Goal: Book appointment/travel/reservation

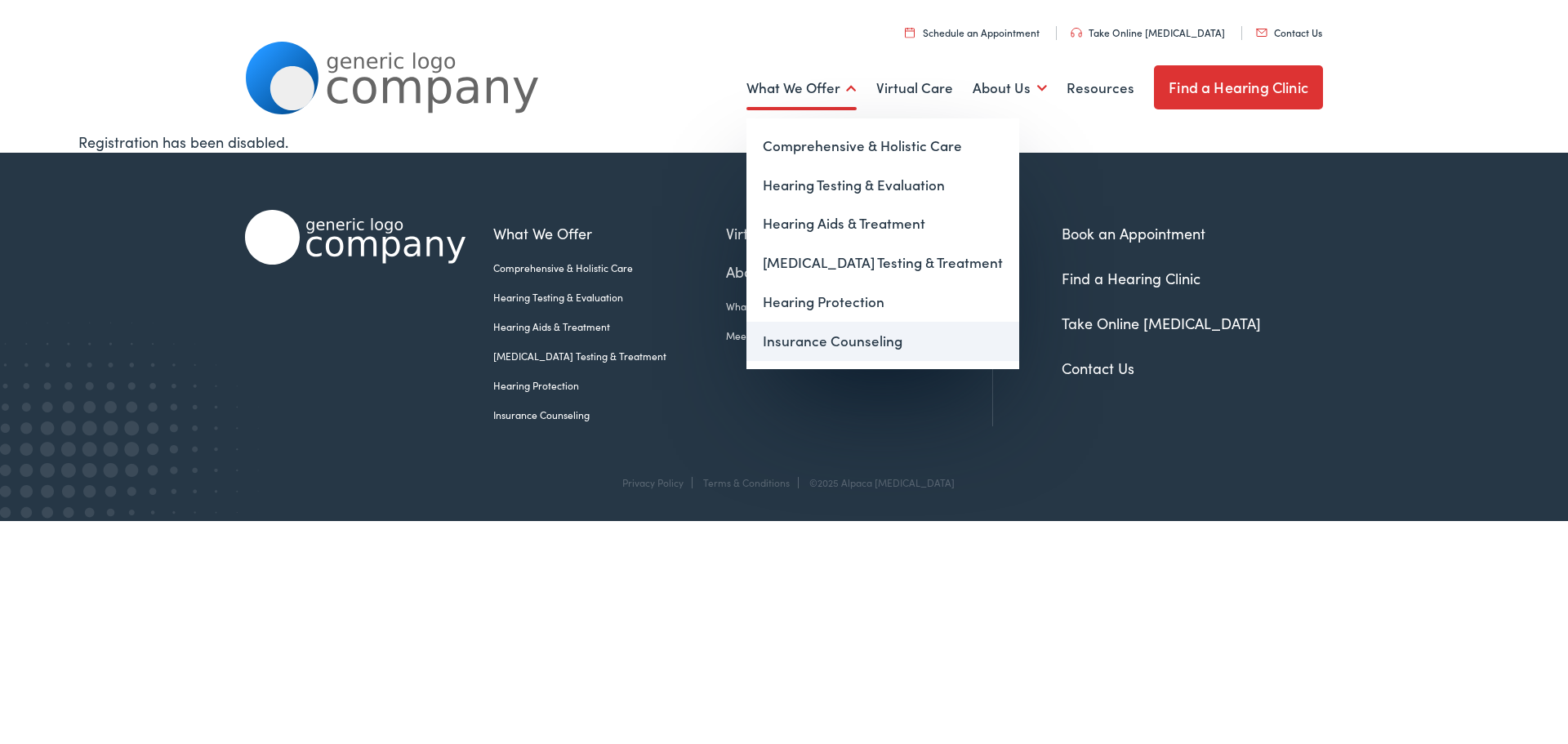
click at [847, 344] on link "Insurance Counseling" at bounding box center [883, 342] width 273 height 39
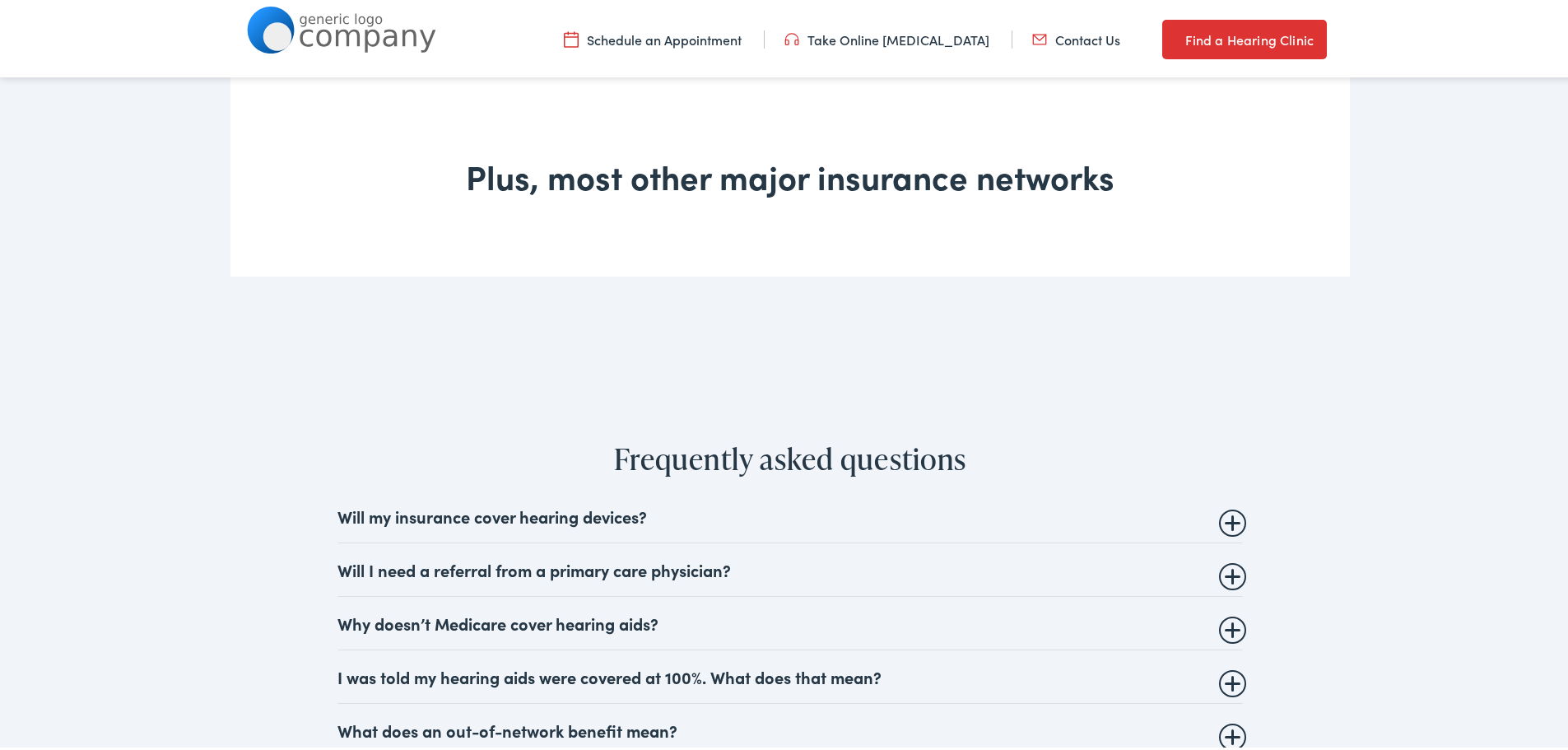
scroll to position [1647, 0]
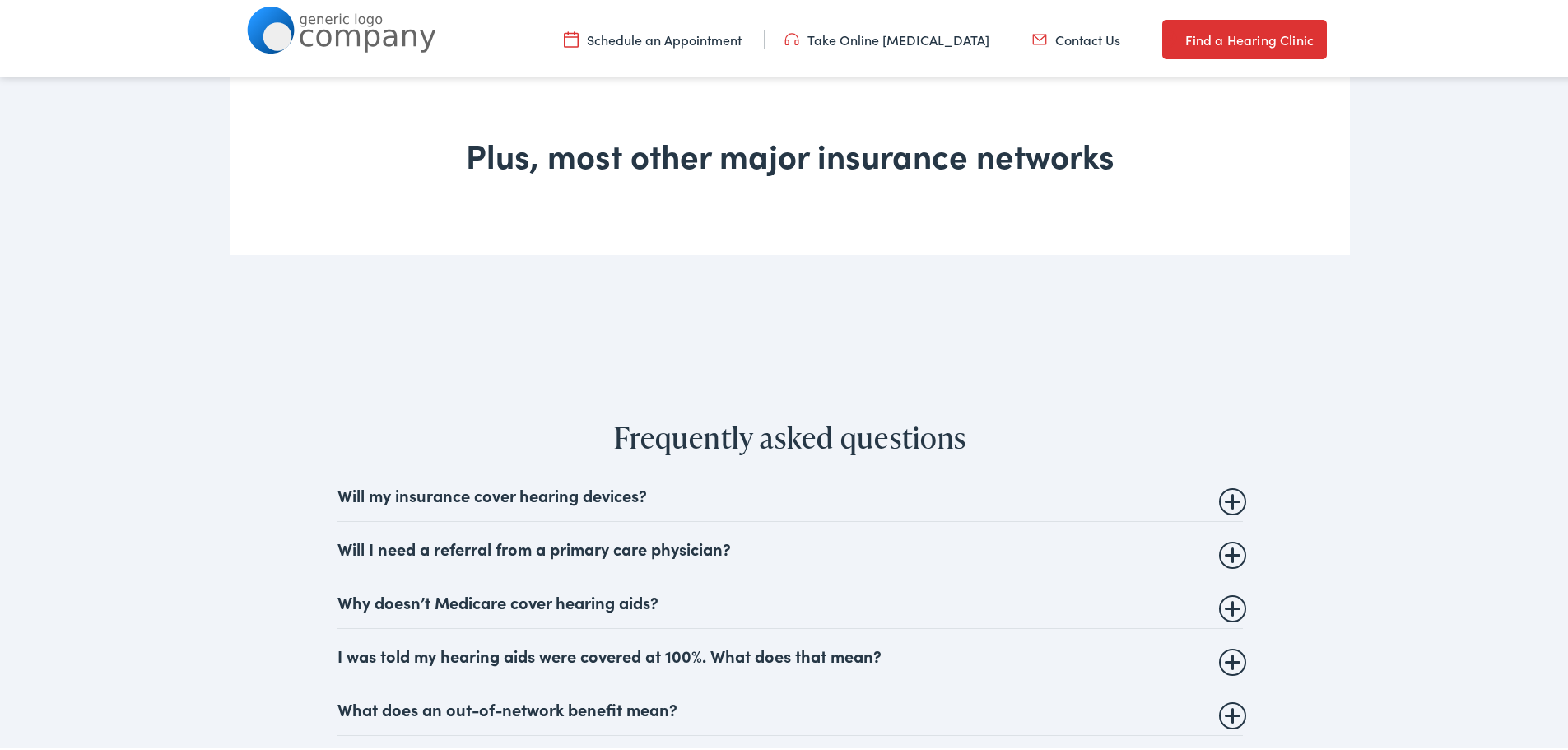
click at [1224, 503] on details "Will my insurance cover hearing devices? More and more often private insurance …" at bounding box center [790, 491] width 906 height 54
click at [892, 500] on details "Will my insurance cover hearing devices? More and more often private insurance …" at bounding box center [790, 491] width 906 height 54
click at [1208, 499] on summary "Will my insurance cover hearing devices?" at bounding box center [790, 491] width 906 height 20
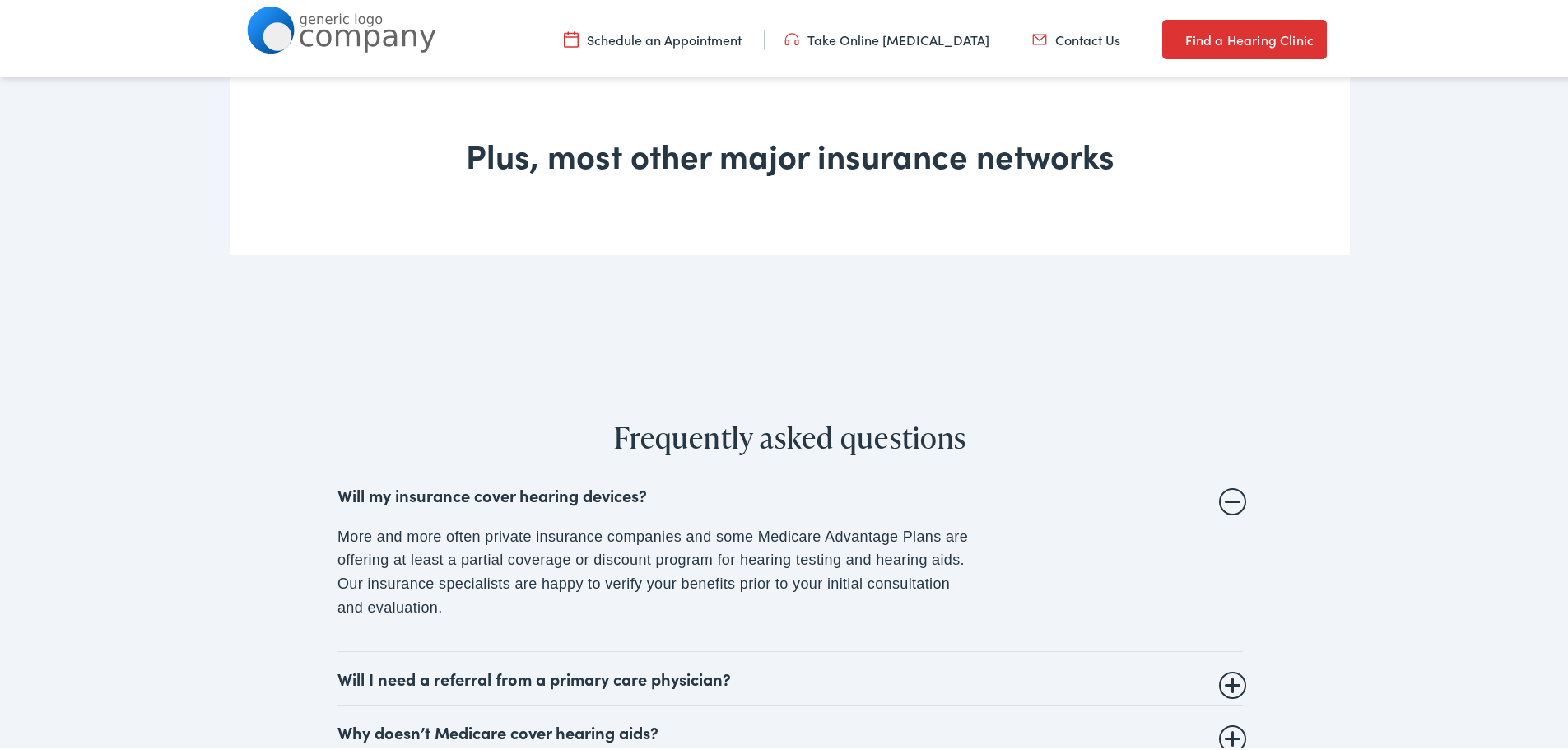
click at [873, 38] on link "Take Online [MEDICAL_DATA]" at bounding box center [887, 36] width 205 height 18
click at [678, 39] on link "Schedule an Appointment" at bounding box center [653, 36] width 178 height 18
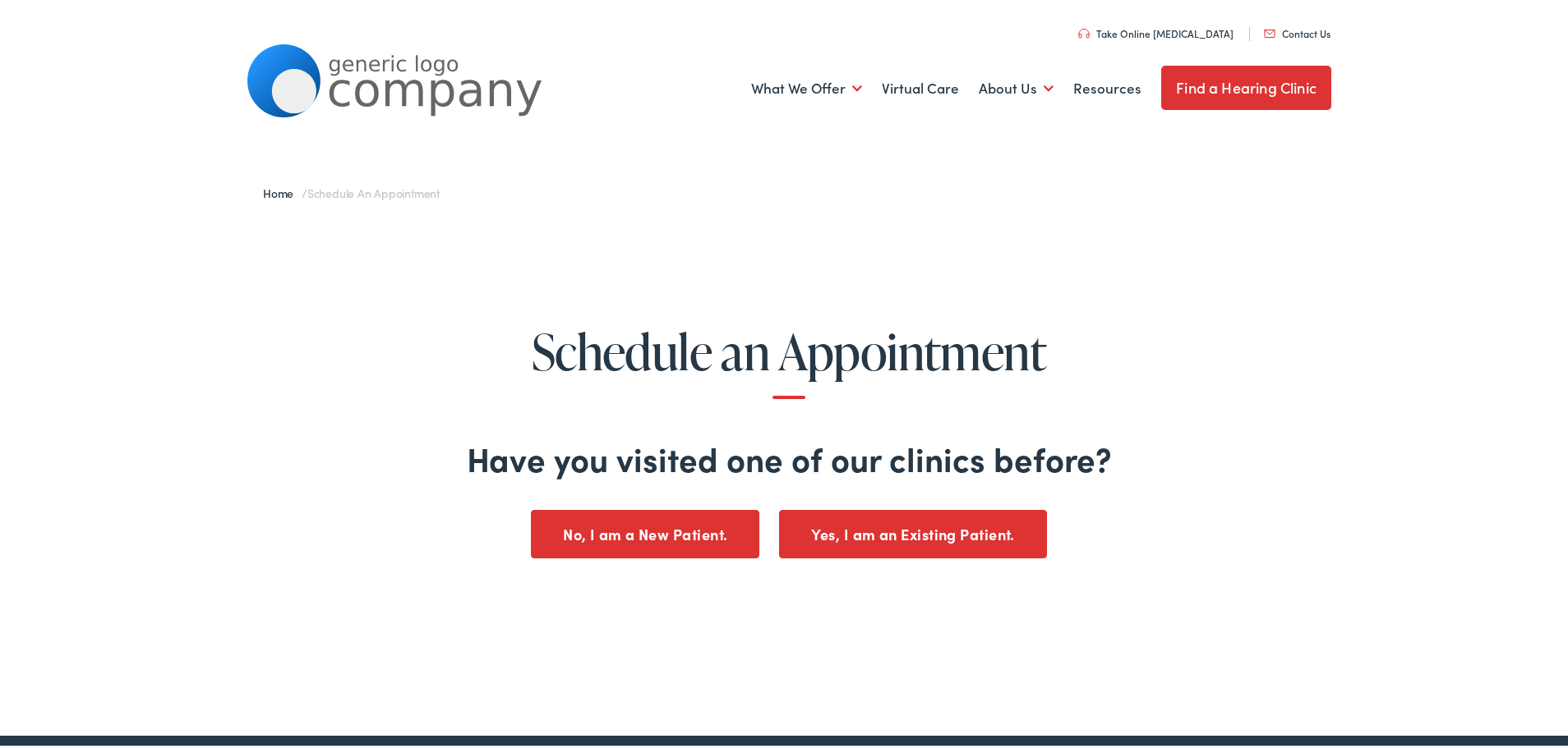
click at [677, 541] on button "No, I am a New Patient." at bounding box center [644, 532] width 228 height 49
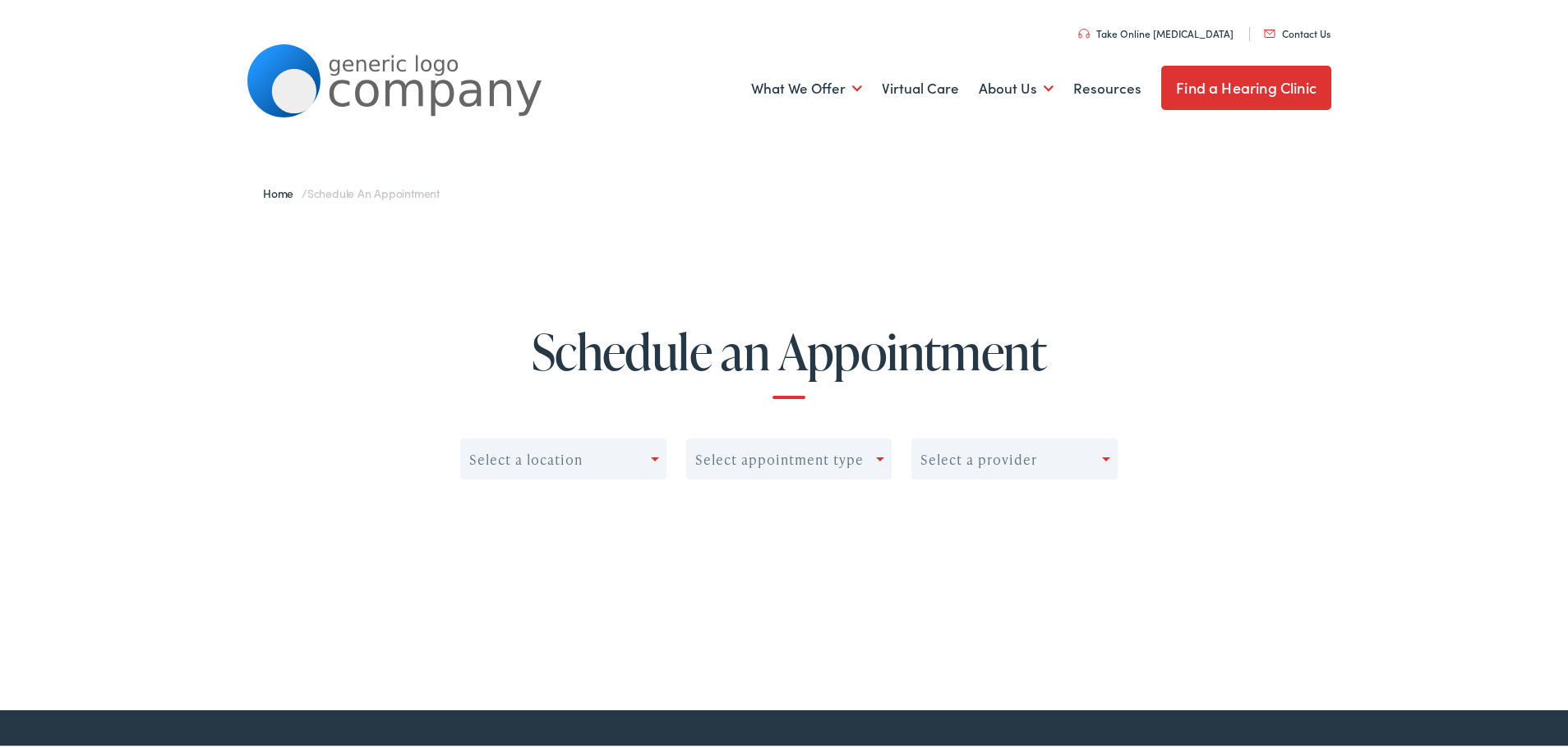
click at [645, 464] on div "Select a location" at bounding box center [556, 456] width 190 height 23
click at [732, 464] on div "Select appointment type" at bounding box center [778, 457] width 168 height 16
click at [992, 464] on div "Select a provider" at bounding box center [978, 457] width 116 height 16
click at [998, 500] on div "No options" at bounding box center [1014, 497] width 205 height 33
click at [643, 464] on div "Select a location" at bounding box center [556, 456] width 190 height 23
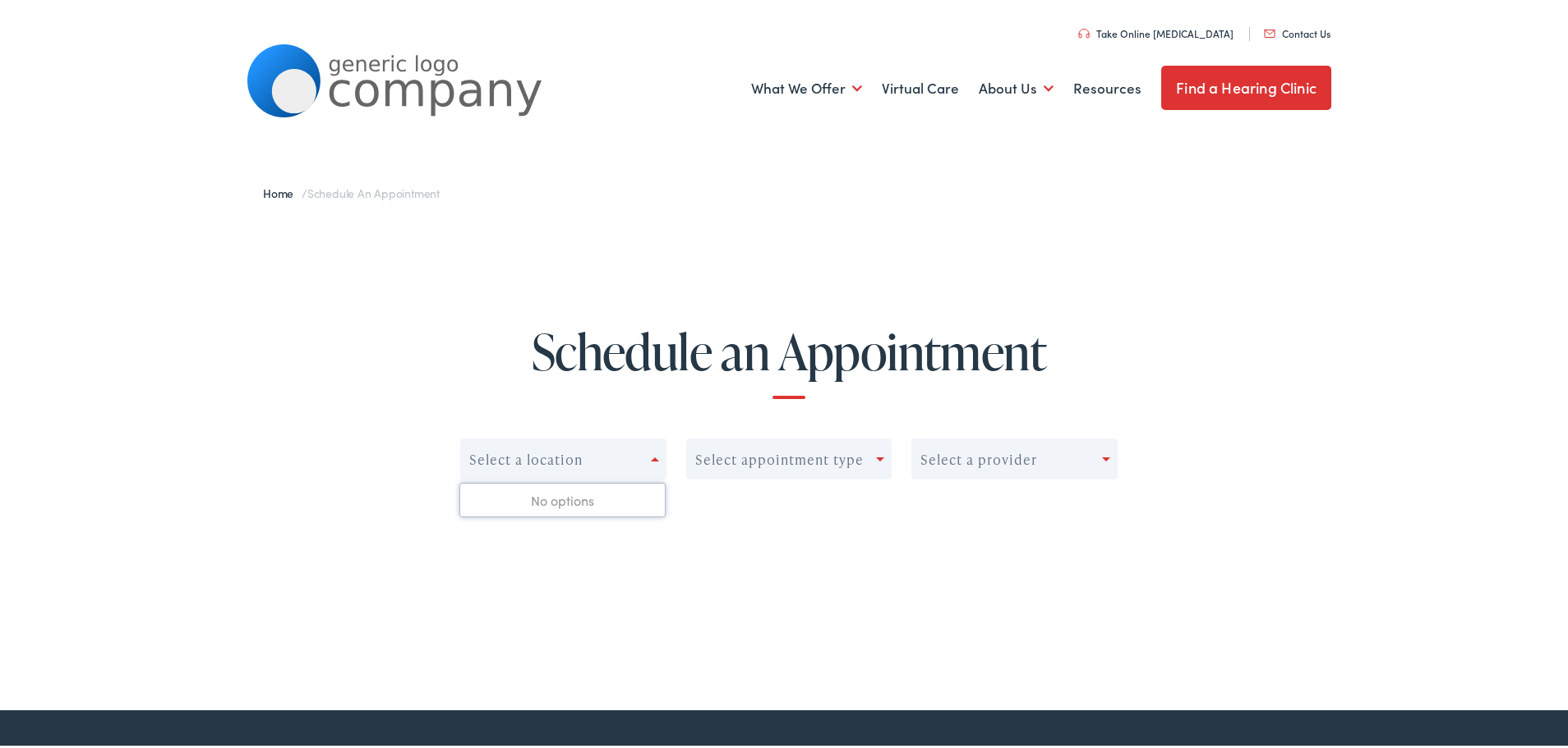
click at [1230, 89] on link "Find a Hearing Clinic" at bounding box center [1246, 84] width 170 height 44
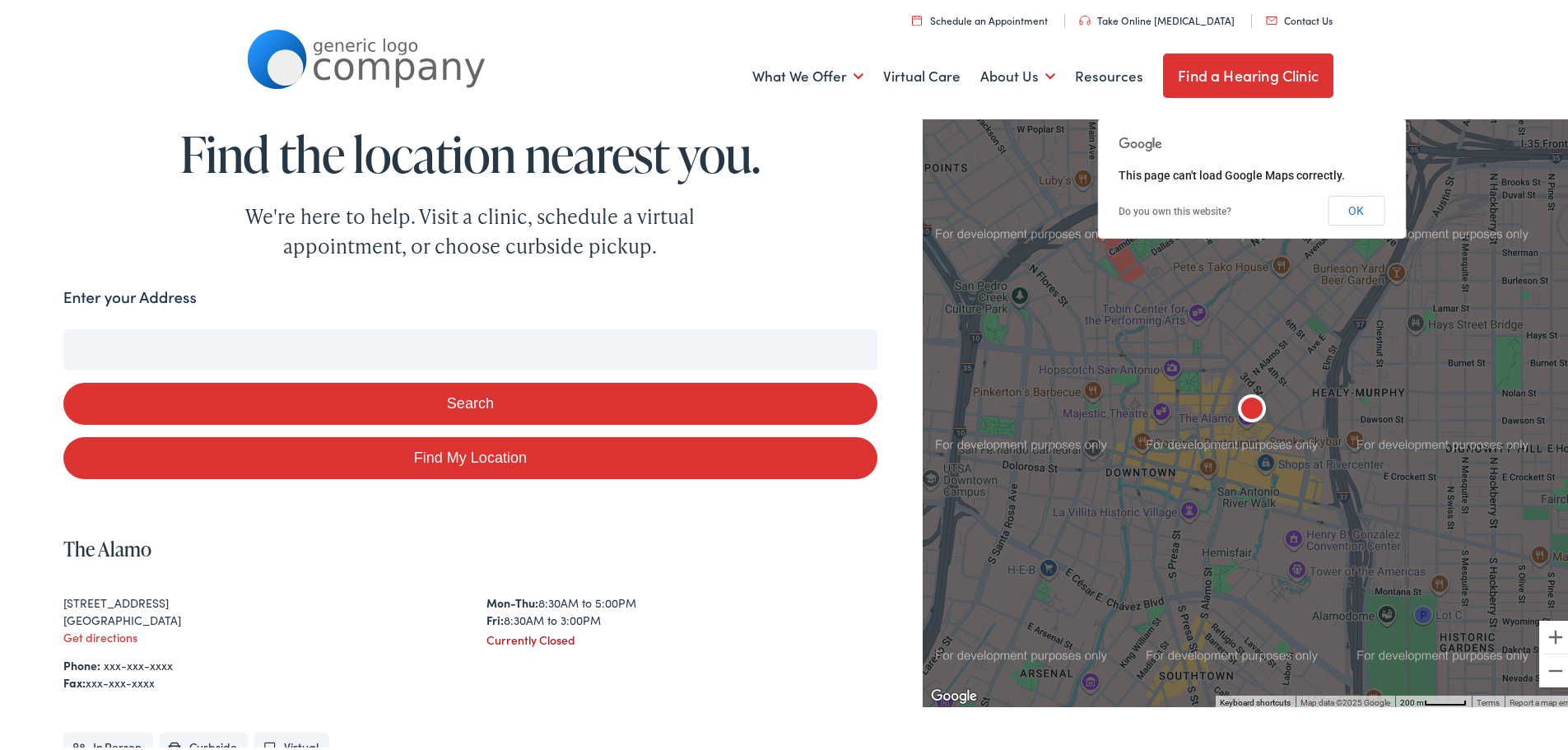
click at [467, 455] on link "Find My Location" at bounding box center [470, 455] width 815 height 42
type input "Philadelphia, Pennsylvania"
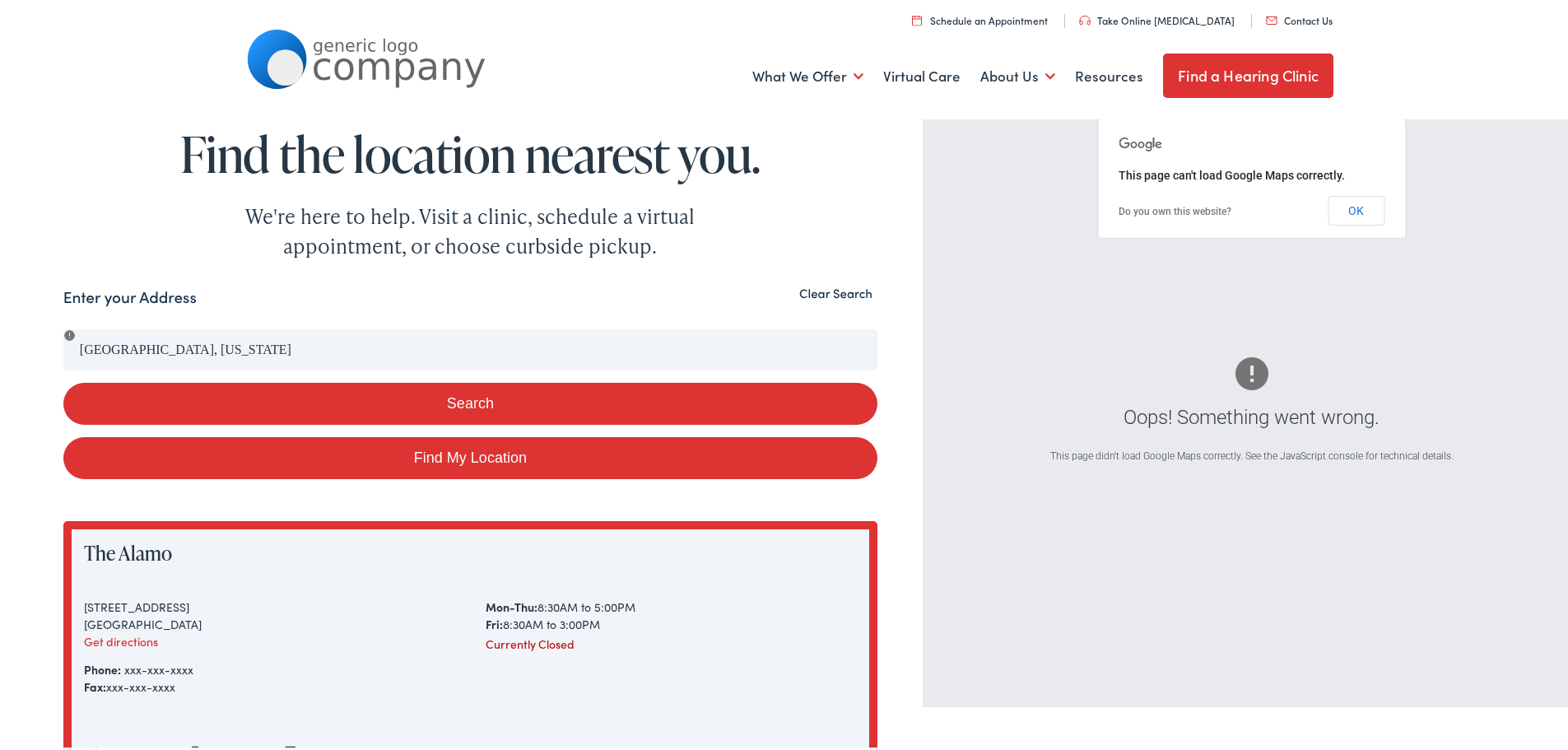
drag, startPoint x: 267, startPoint y: 345, endPoint x: 0, endPoint y: 320, distance: 268.2
click at [0, 320] on div "Search Enter your Address Philadelphia, Pennsylvania Search Find My Location Cl…" at bounding box center [790, 609] width 1580 height 653
click at [818, 286] on button "Clear Search" at bounding box center [836, 290] width 83 height 16
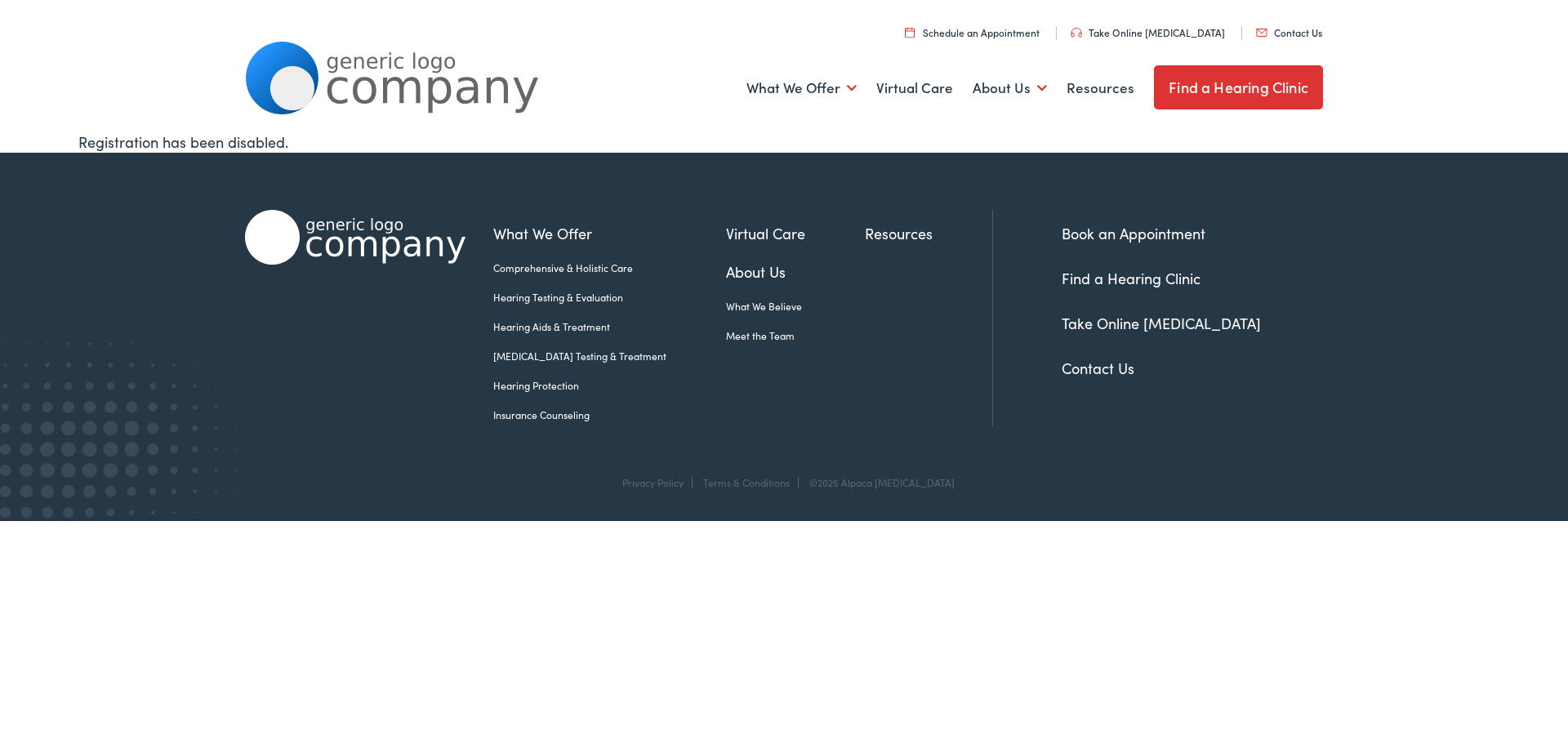
click at [1008, 28] on link "Schedule an Appointment" at bounding box center [973, 32] width 134 height 14
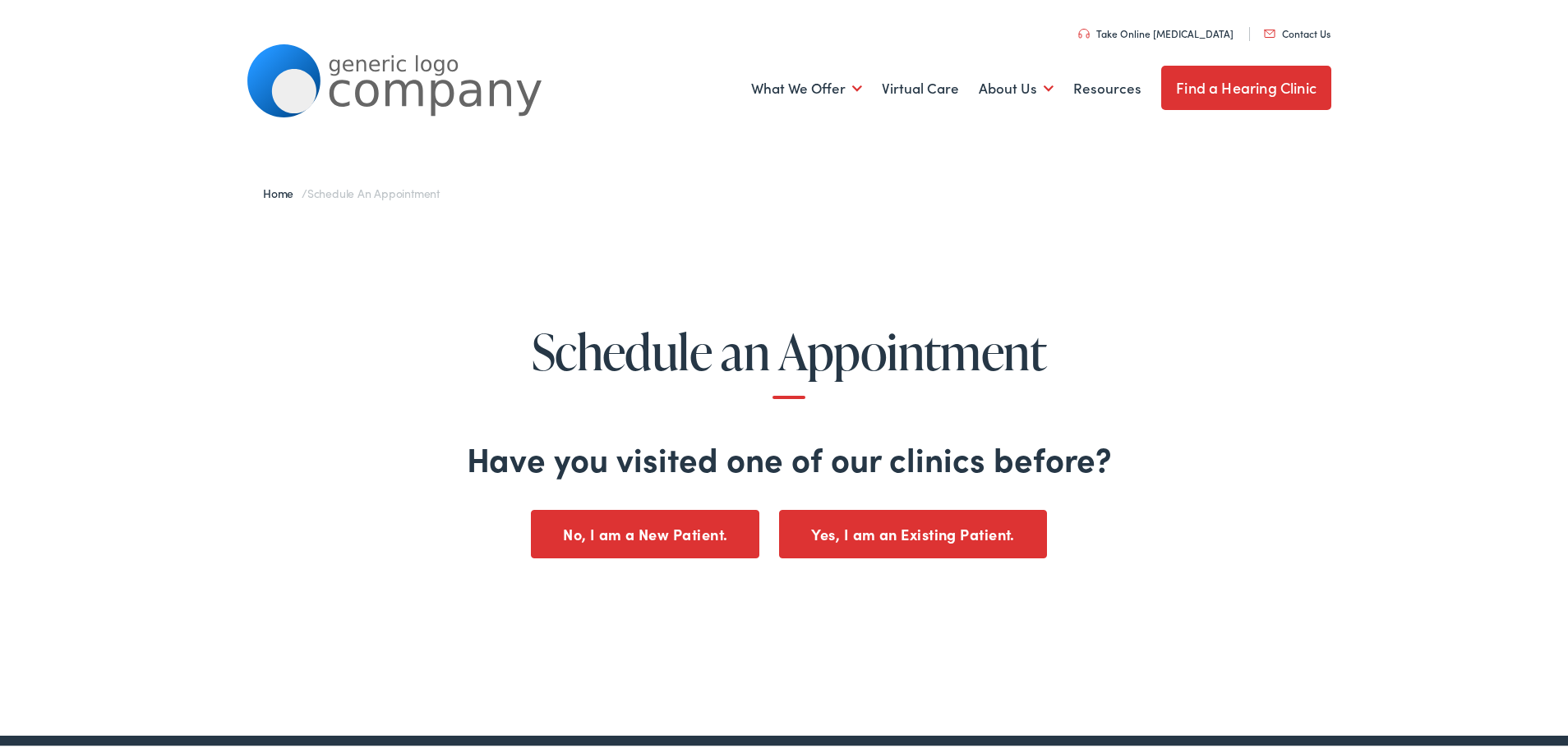
click at [671, 530] on button "No, I am a New Patient." at bounding box center [644, 532] width 228 height 49
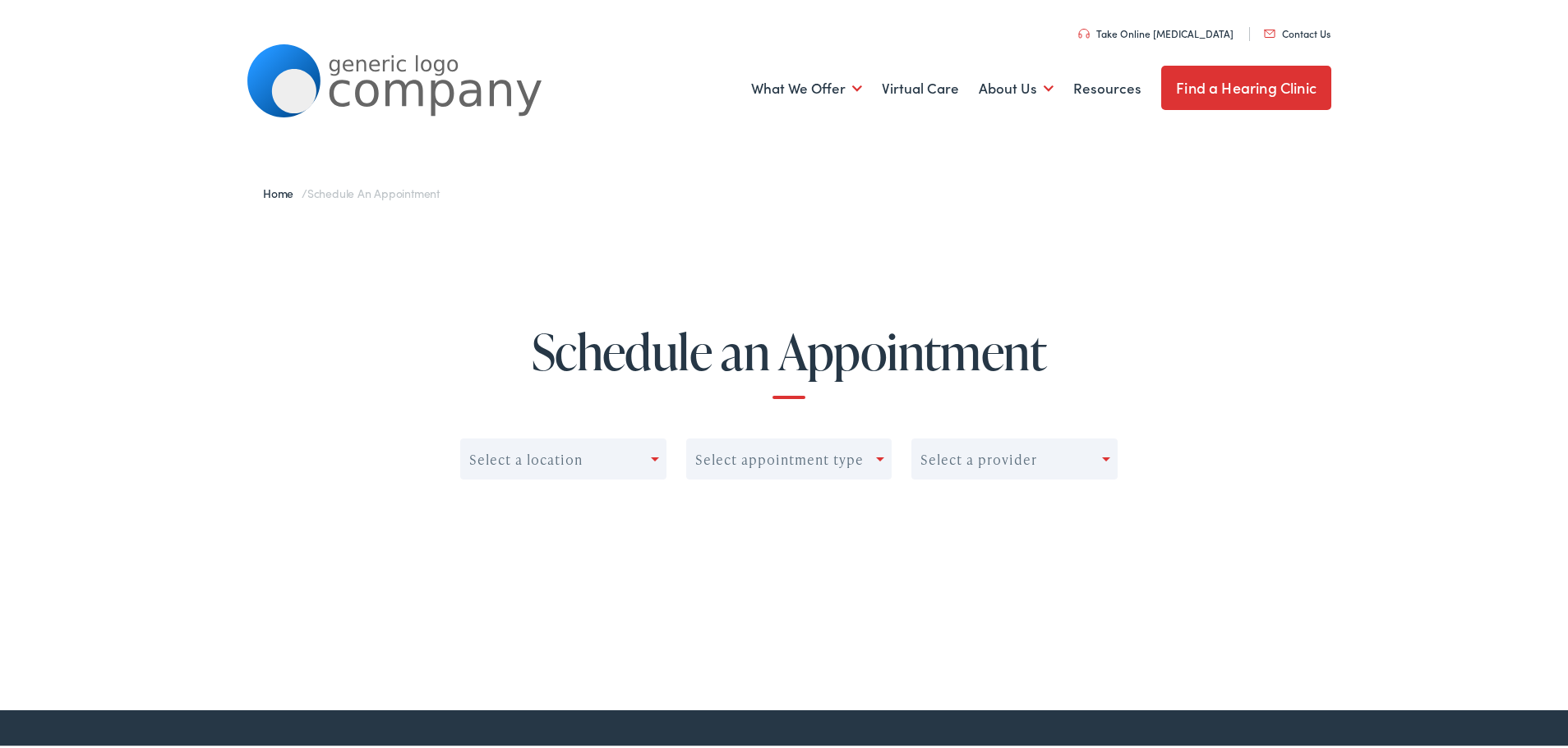
click at [653, 457] on span at bounding box center [654, 457] width 8 height 4
click at [920, 271] on div "Schedule an Appointment Select a location Select appointment type Select a prov…" at bounding box center [789, 420] width 1577 height 411
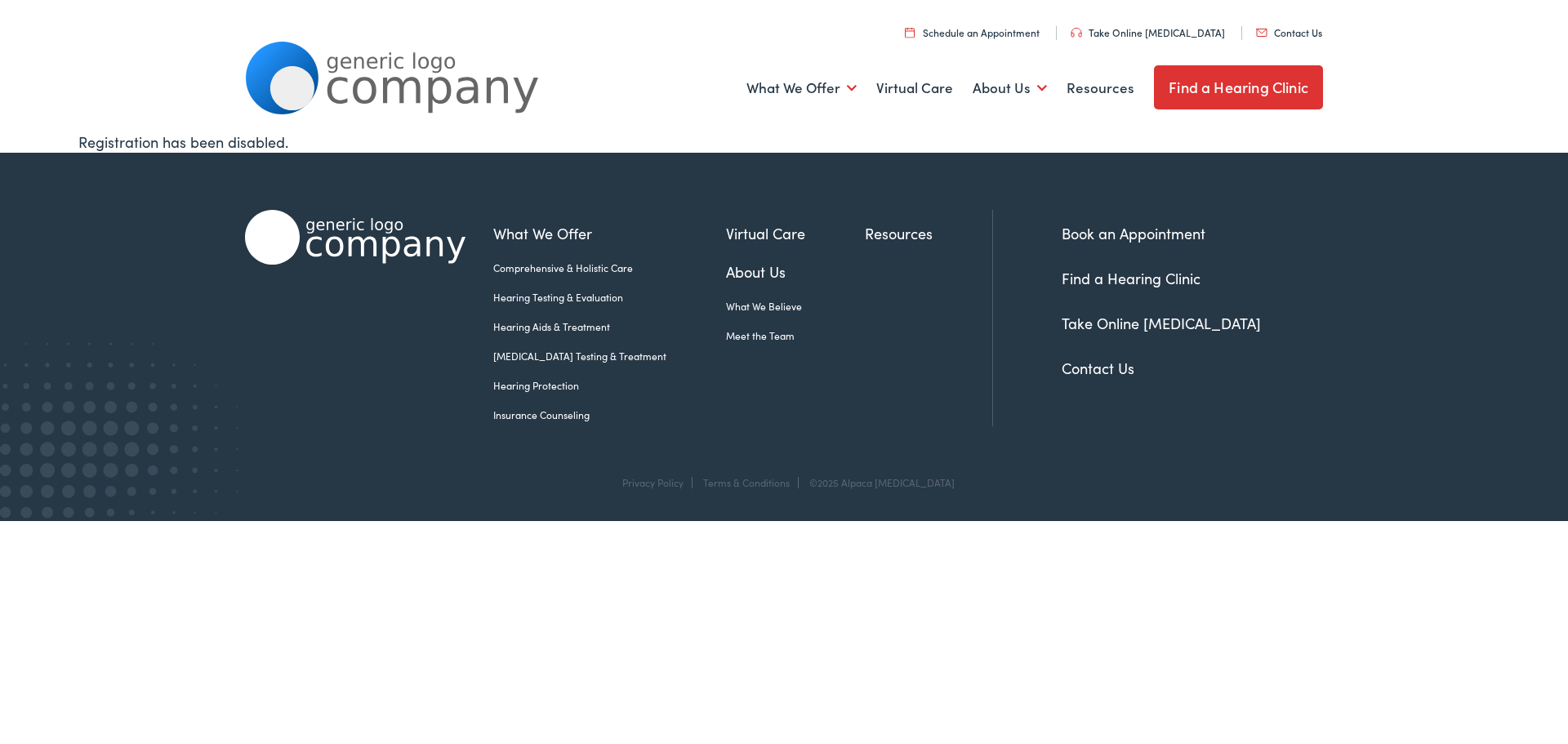
click at [1228, 93] on link "Find a Hearing Clinic" at bounding box center [1239, 87] width 169 height 44
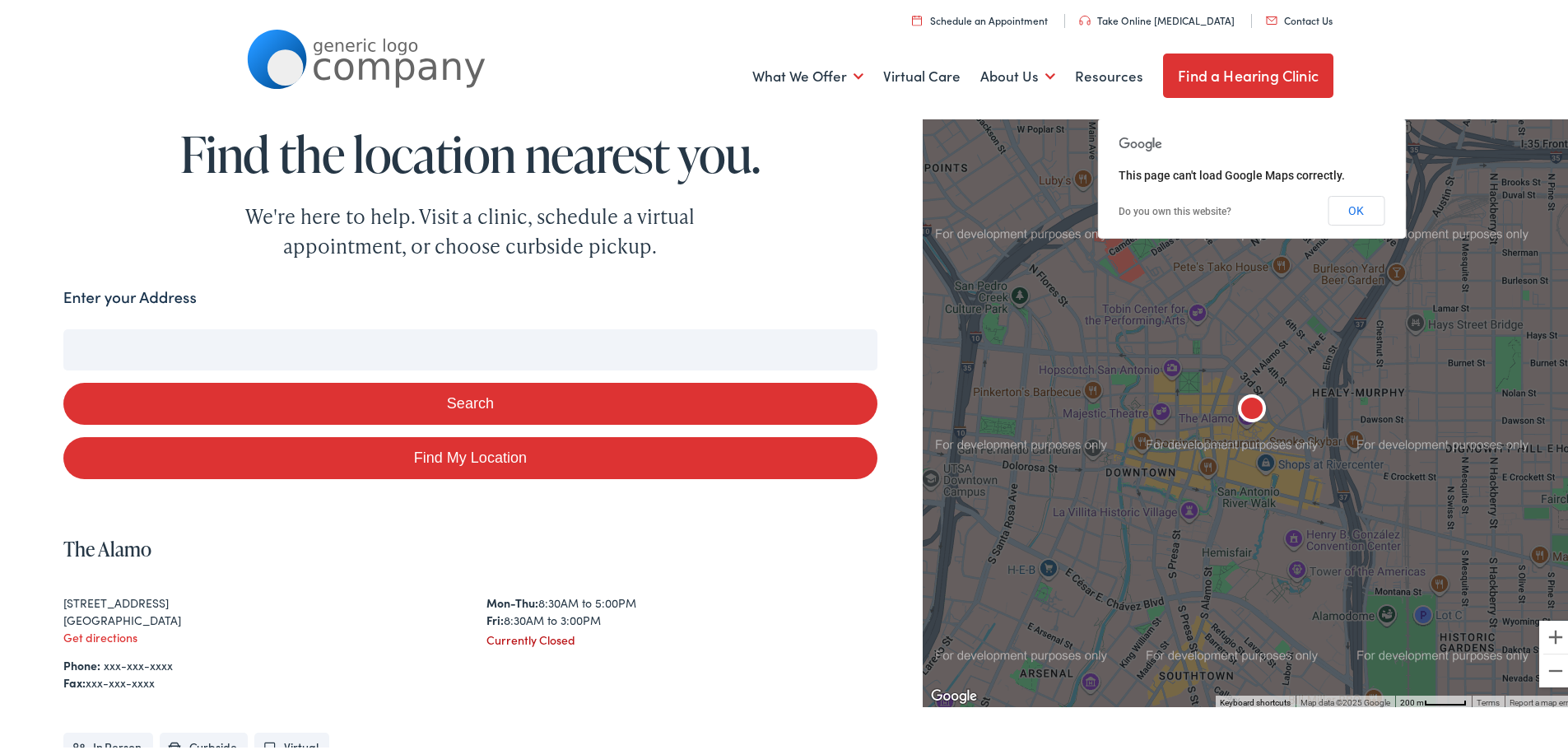
click at [185, 343] on input "Enter your Address" at bounding box center [470, 347] width 815 height 41
type input "3"
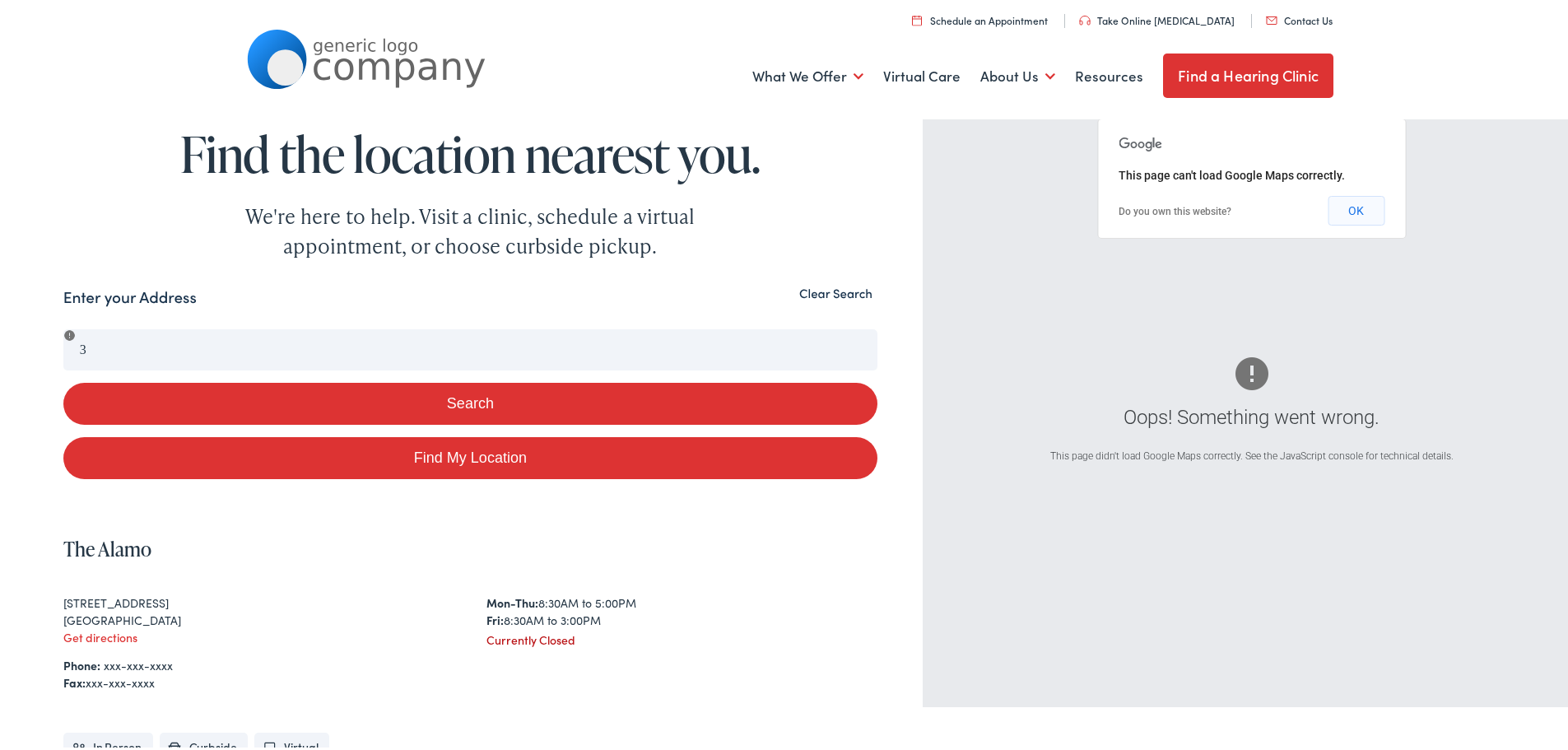
click at [1355, 210] on button "OK" at bounding box center [1356, 208] width 56 height 30
